Goal: Browse casually: Explore the website without a specific task or goal

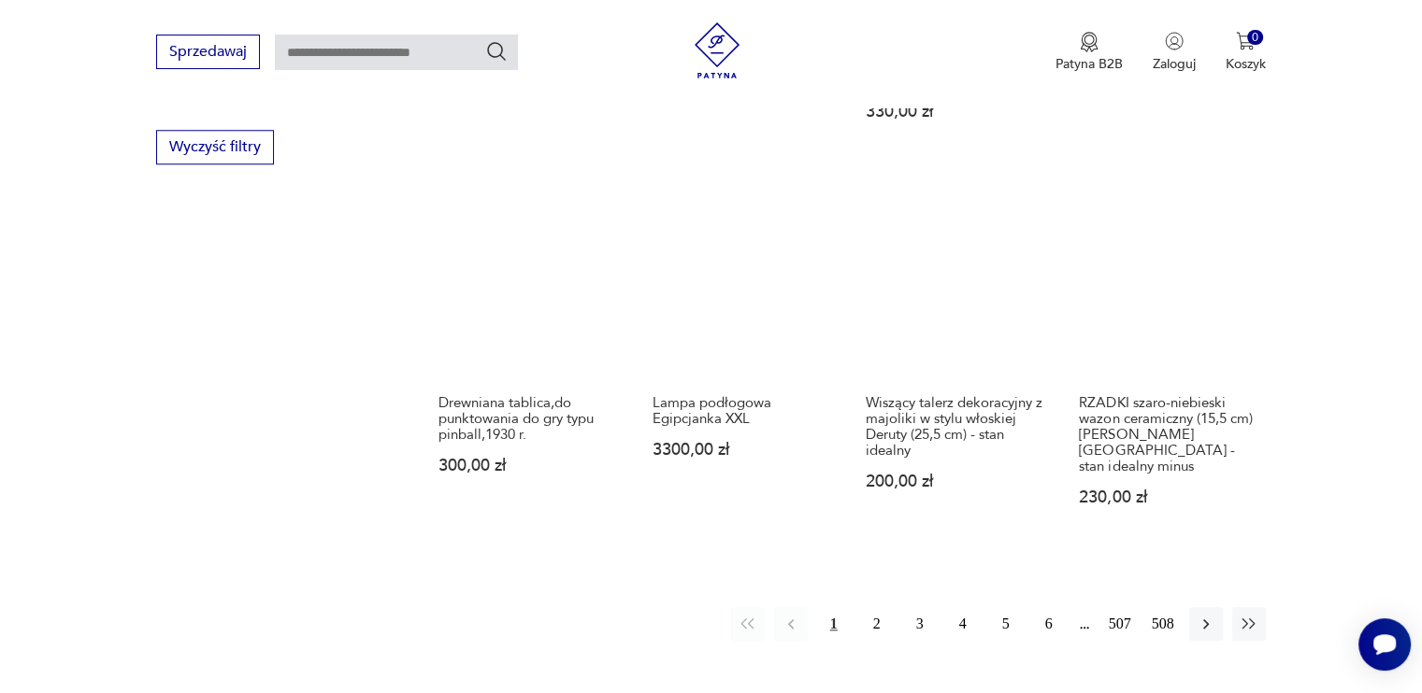
scroll to position [1896, 0]
